Goal: Task Accomplishment & Management: Manage account settings

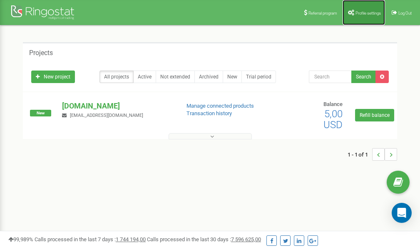
click at [357, 16] on link "Profile settings" at bounding box center [364, 12] width 42 height 25
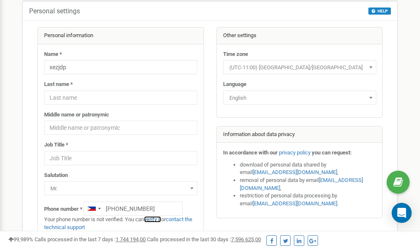
click at [156, 220] on link "verify it" at bounding box center [152, 219] width 17 height 6
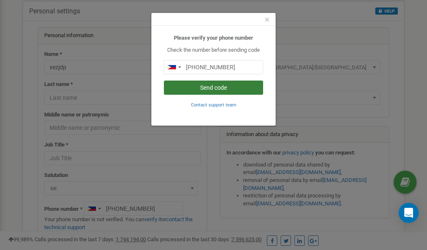
click at [231, 87] on button "Send code" at bounding box center [213, 87] width 99 height 14
